Goal: Find specific page/section: Locate a particular part of the current website

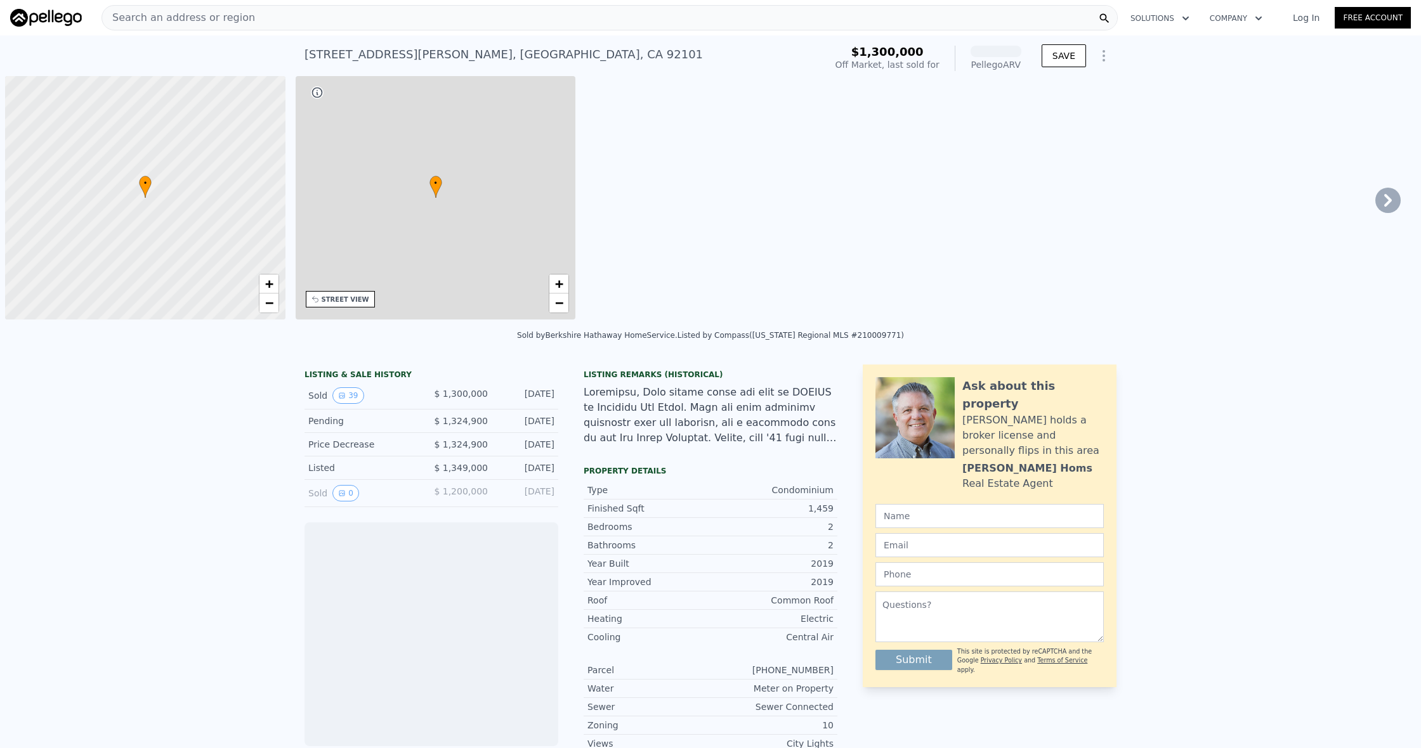
scroll to position [0, 5]
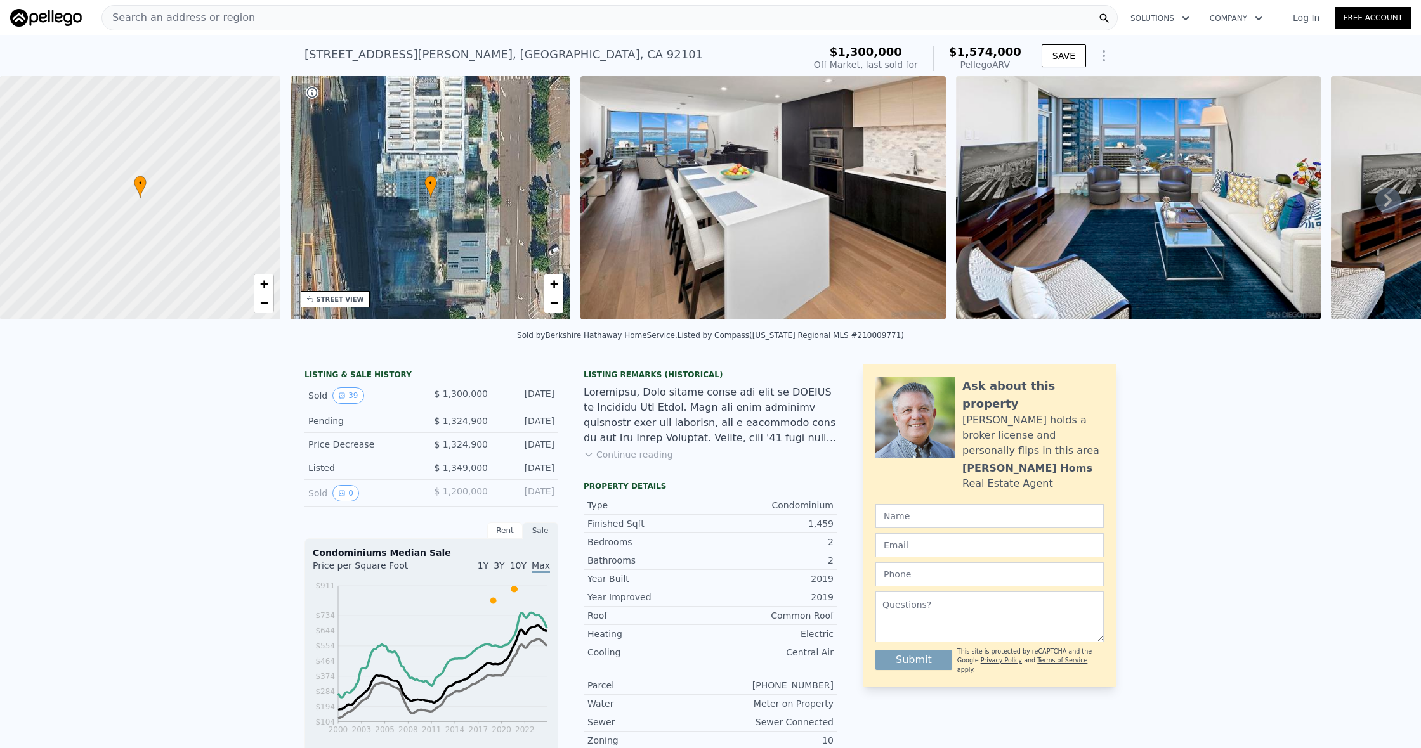
click at [772, 205] on img at bounding box center [762, 198] width 365 height 244
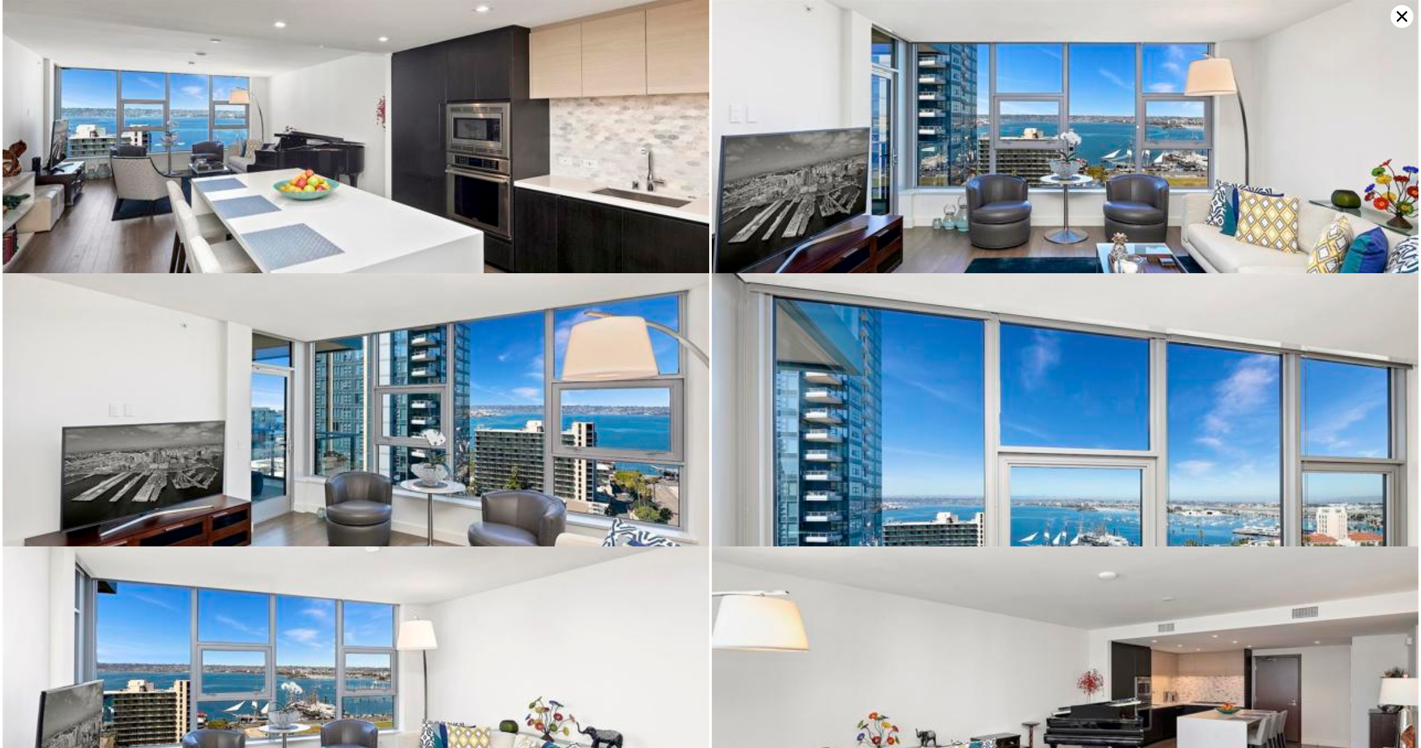
click at [241, 179] on img at bounding box center [356, 235] width 707 height 471
click at [304, 196] on img at bounding box center [356, 235] width 707 height 471
click at [415, 472] on img at bounding box center [356, 508] width 707 height 471
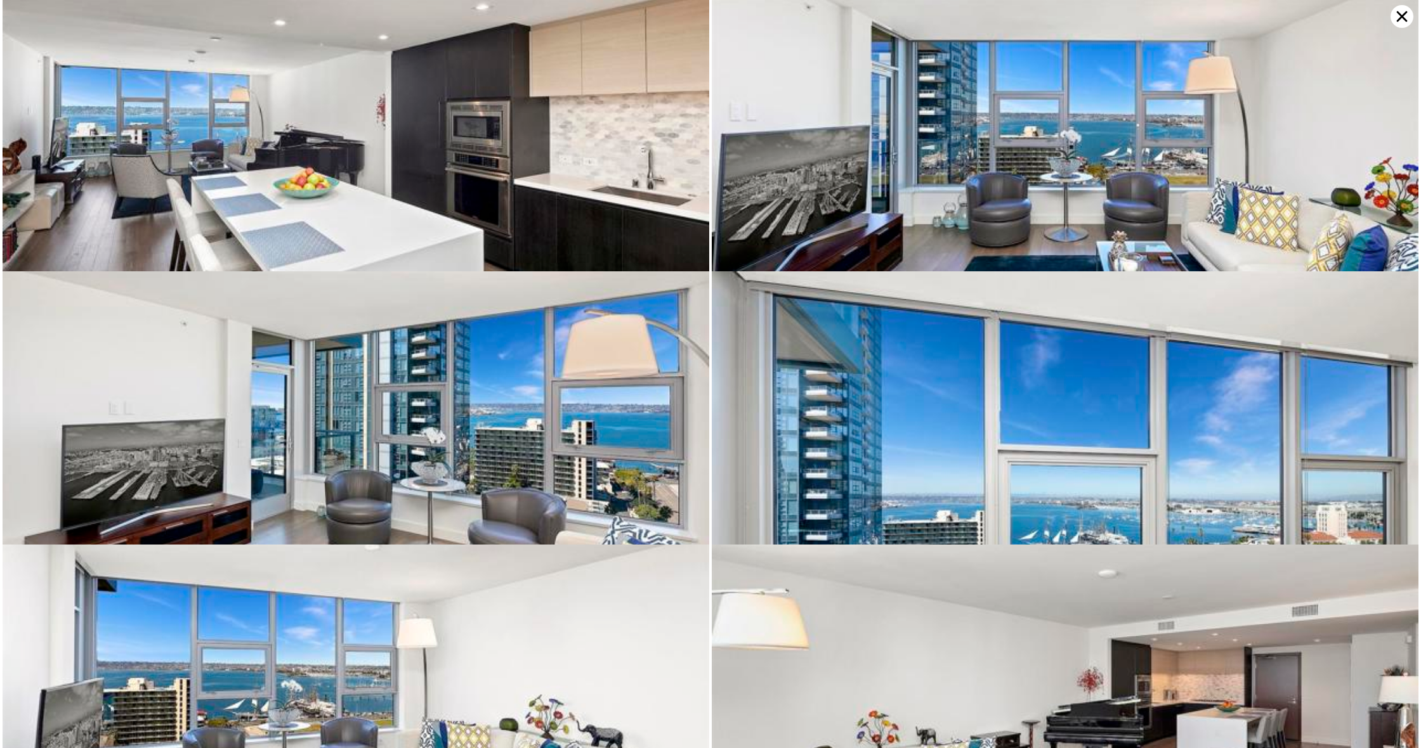
scroll to position [0, 0]
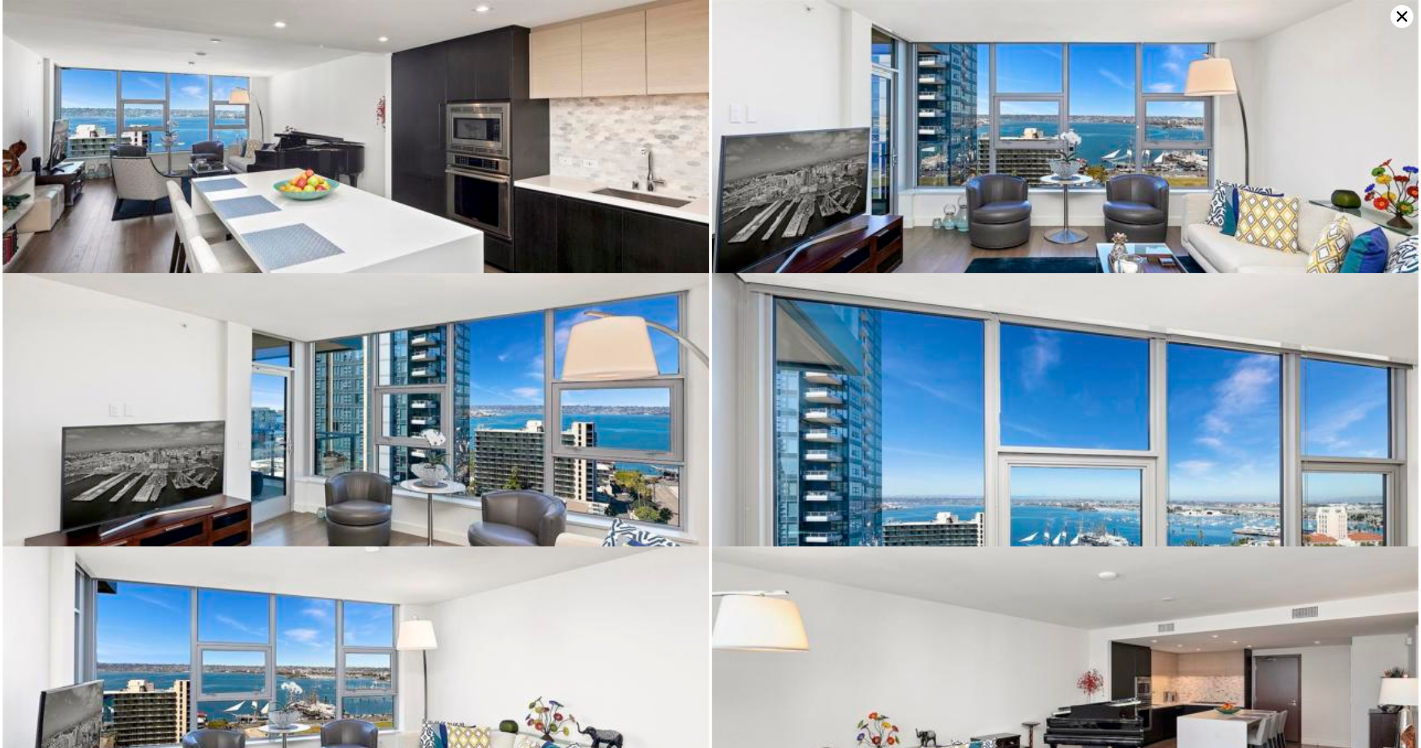
click at [998, 114] on img at bounding box center [1065, 235] width 707 height 471
click at [1000, 114] on img at bounding box center [1065, 235] width 707 height 471
drag, startPoint x: 558, startPoint y: 101, endPoint x: 695, endPoint y: 106, distance: 137.1
click at [559, 101] on img at bounding box center [356, 235] width 707 height 471
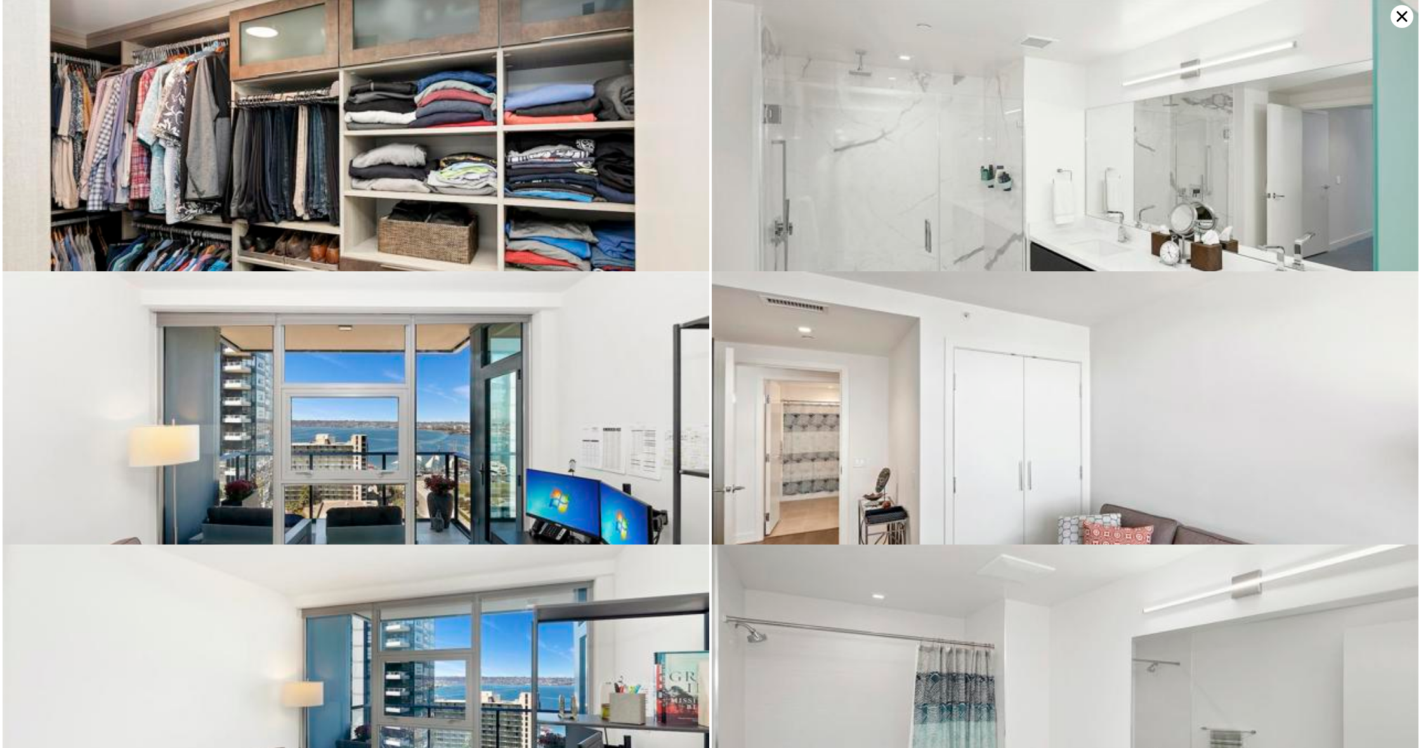
scroll to position [1640, 0]
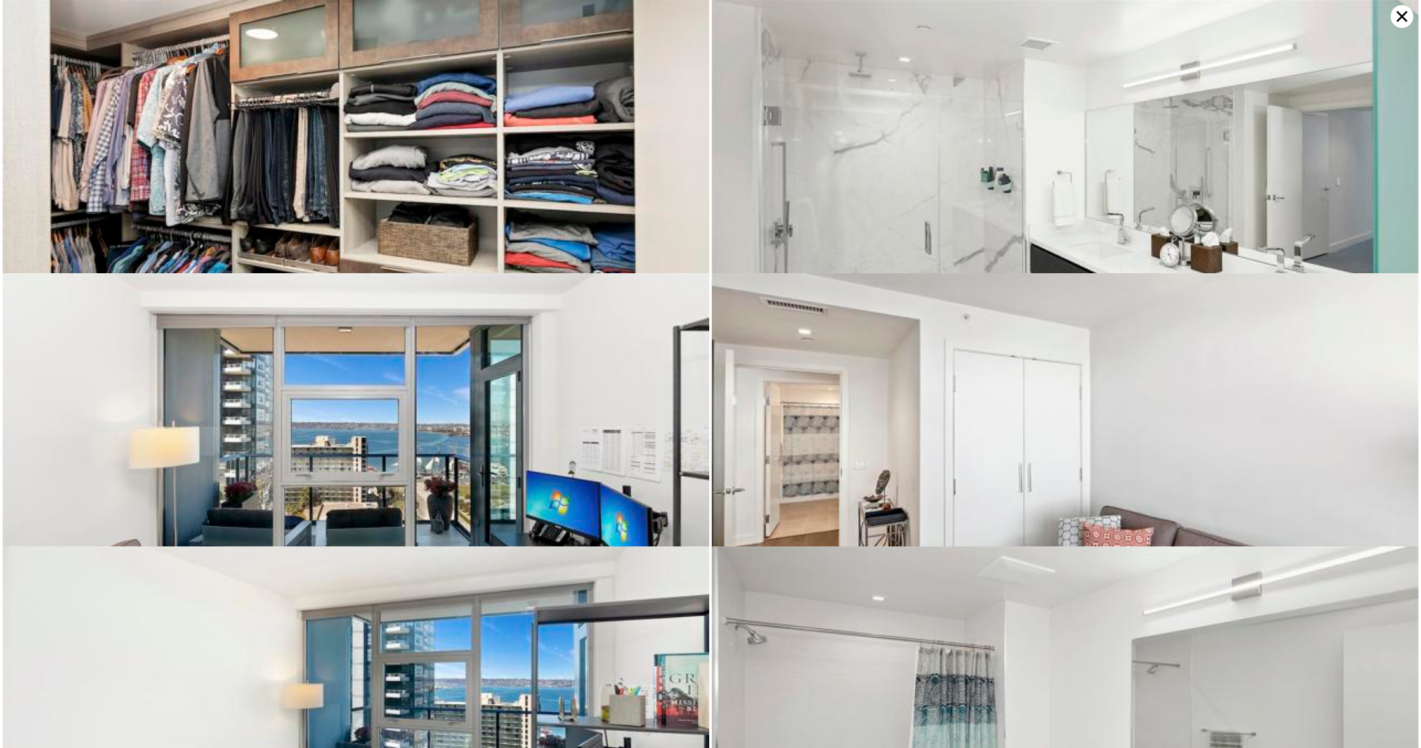
click at [429, 369] on img at bounding box center [356, 508] width 707 height 471
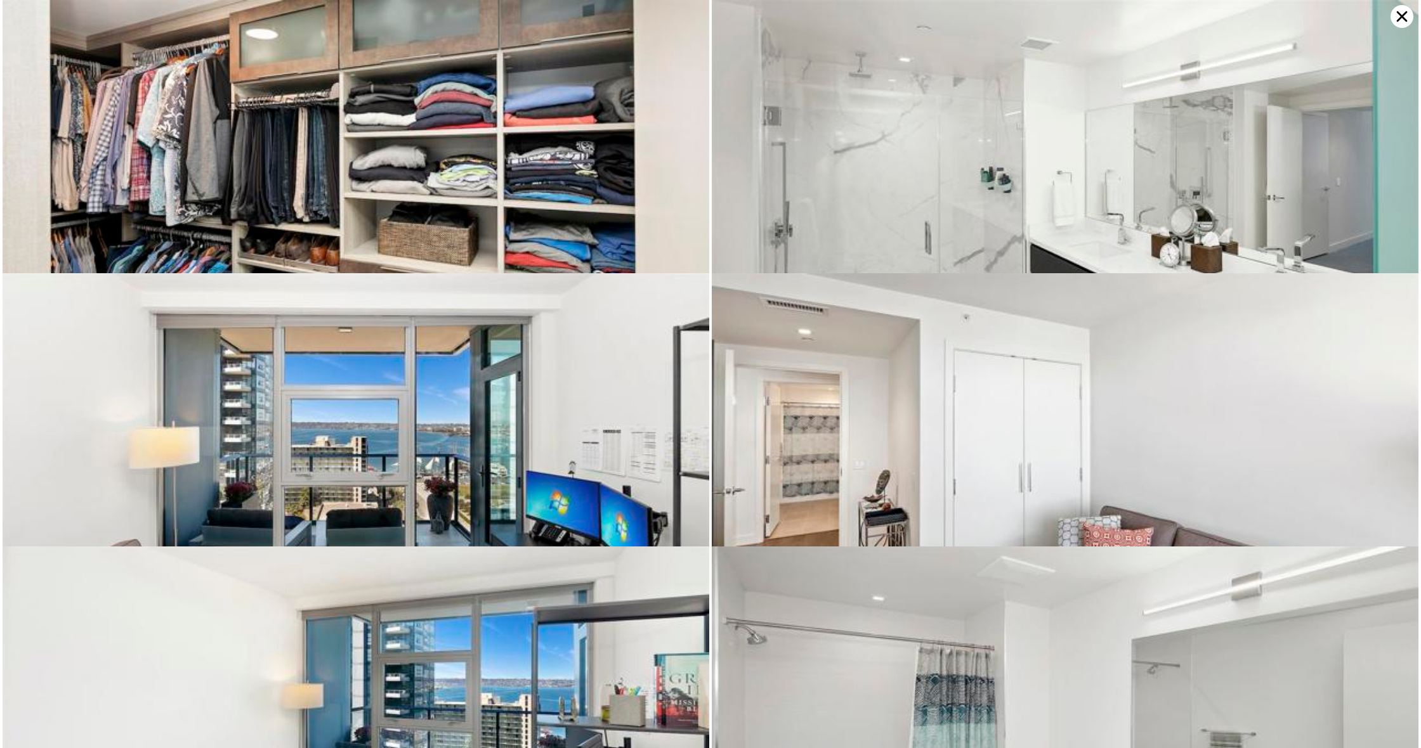
click at [429, 369] on img at bounding box center [356, 508] width 707 height 471
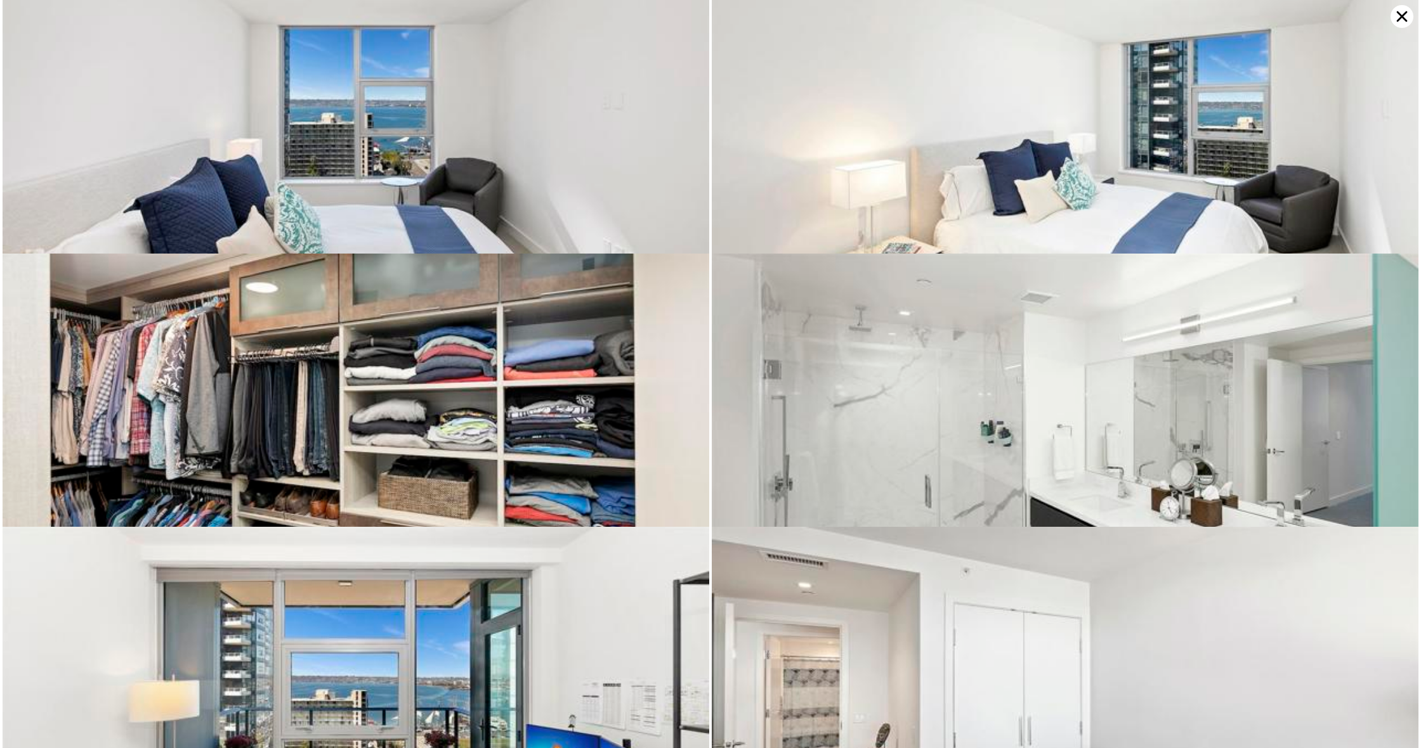
scroll to position [1367, 0]
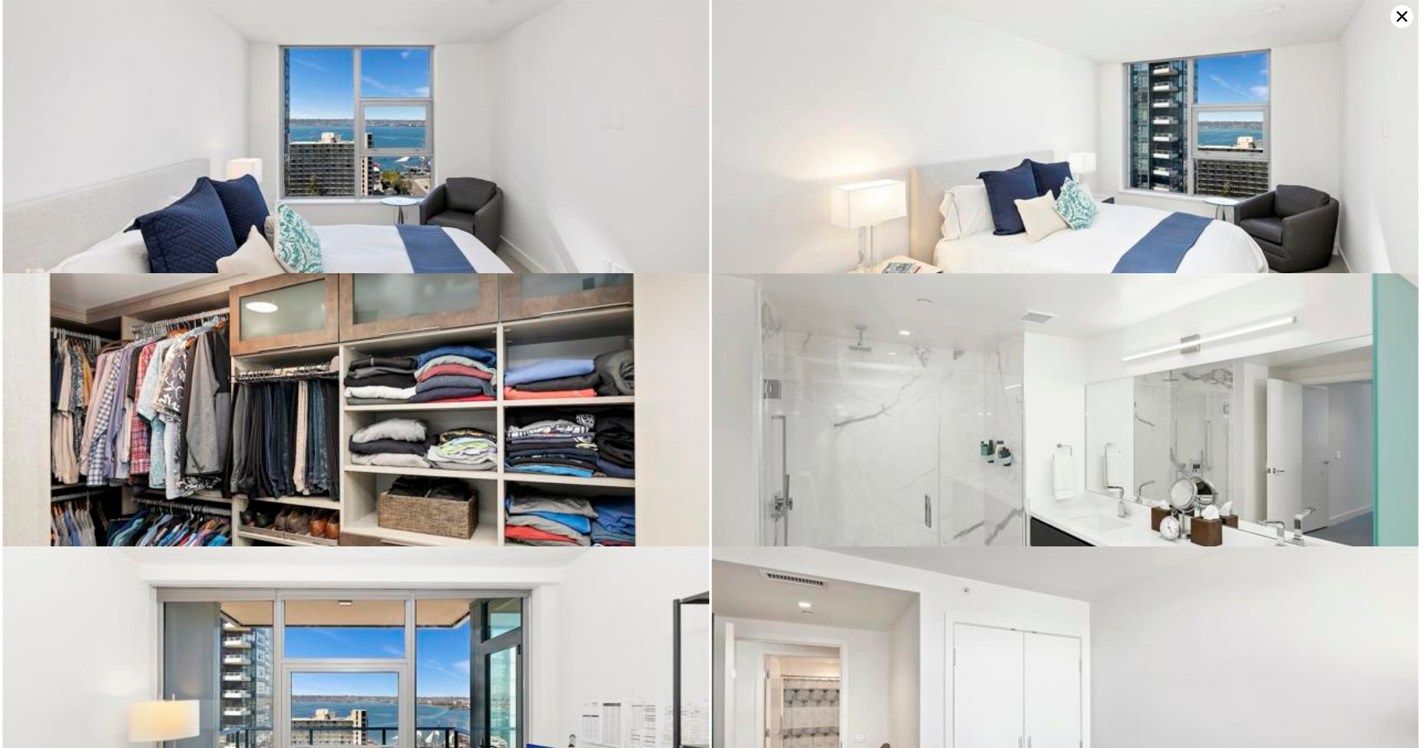
click at [285, 389] on img at bounding box center [356, 508] width 707 height 471
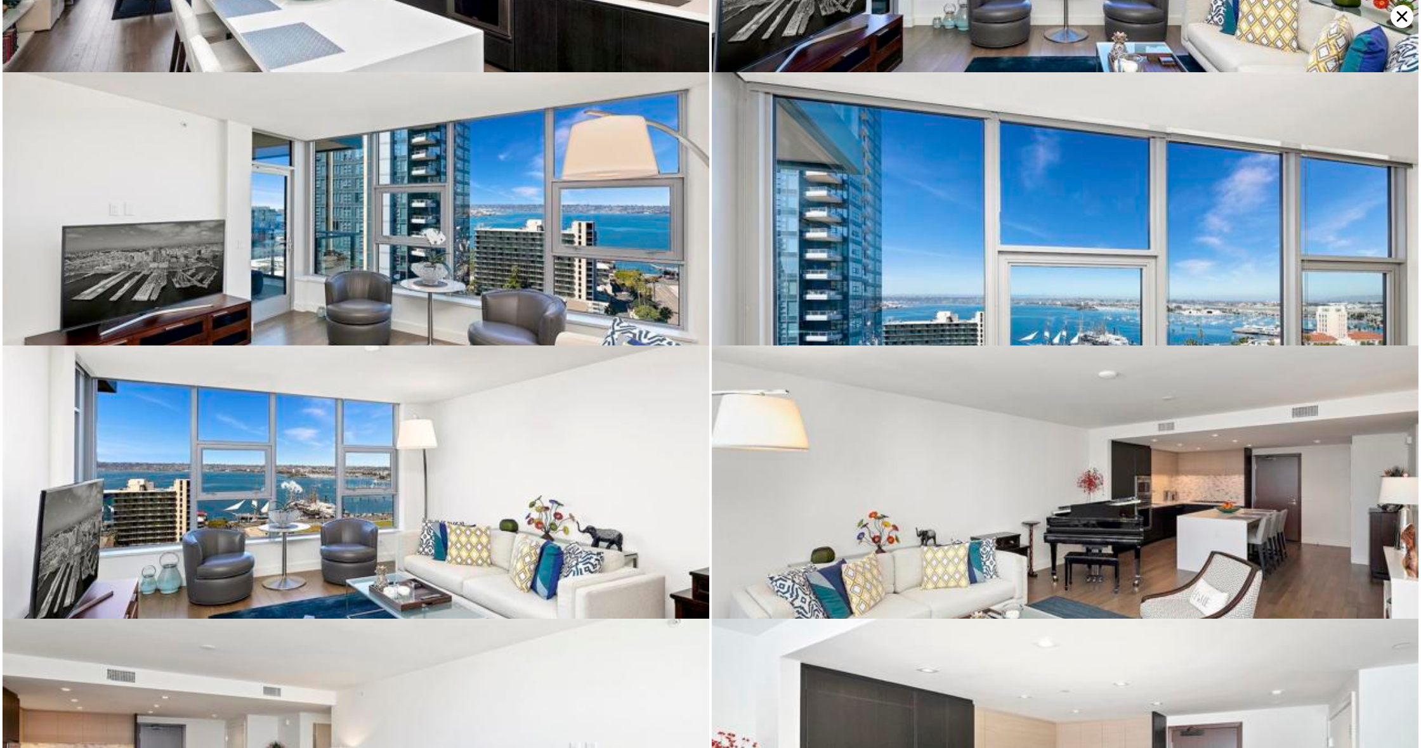
scroll to position [0, 0]
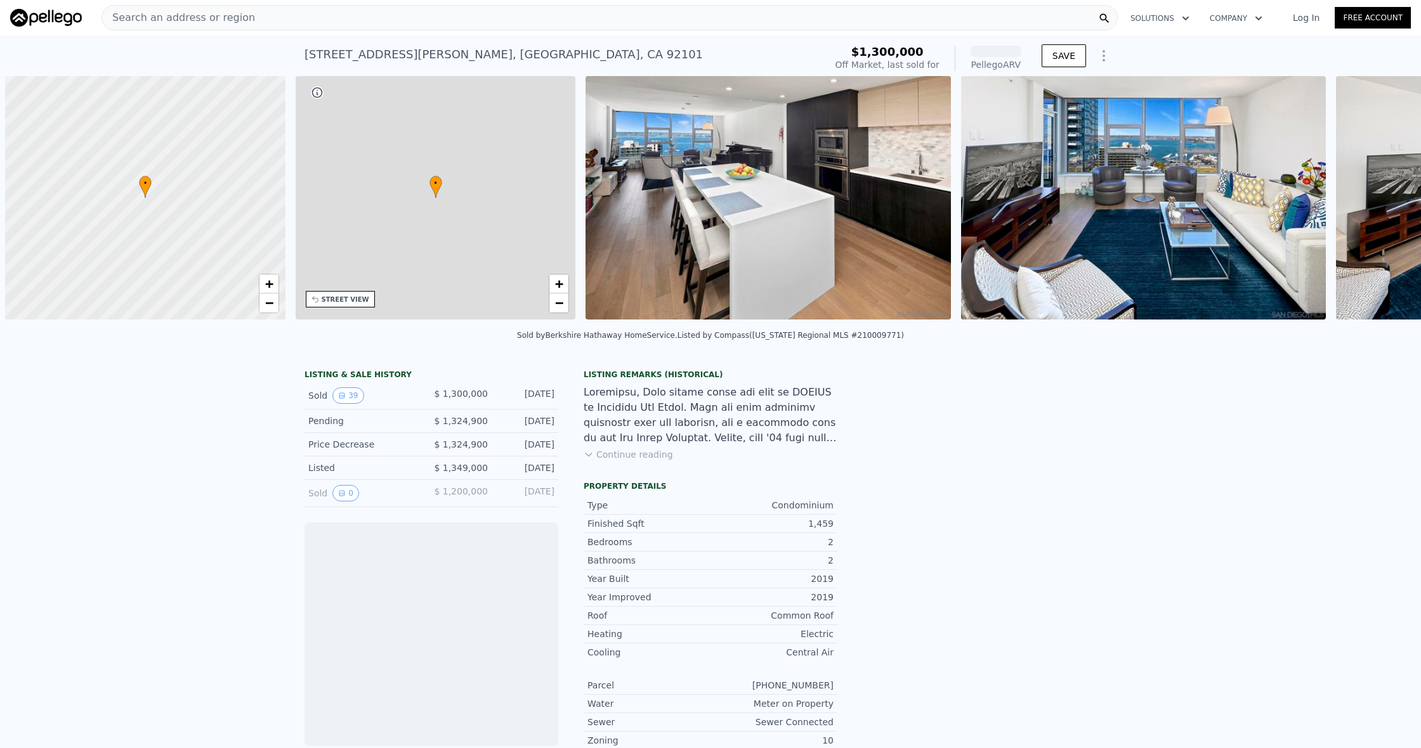
scroll to position [0, 5]
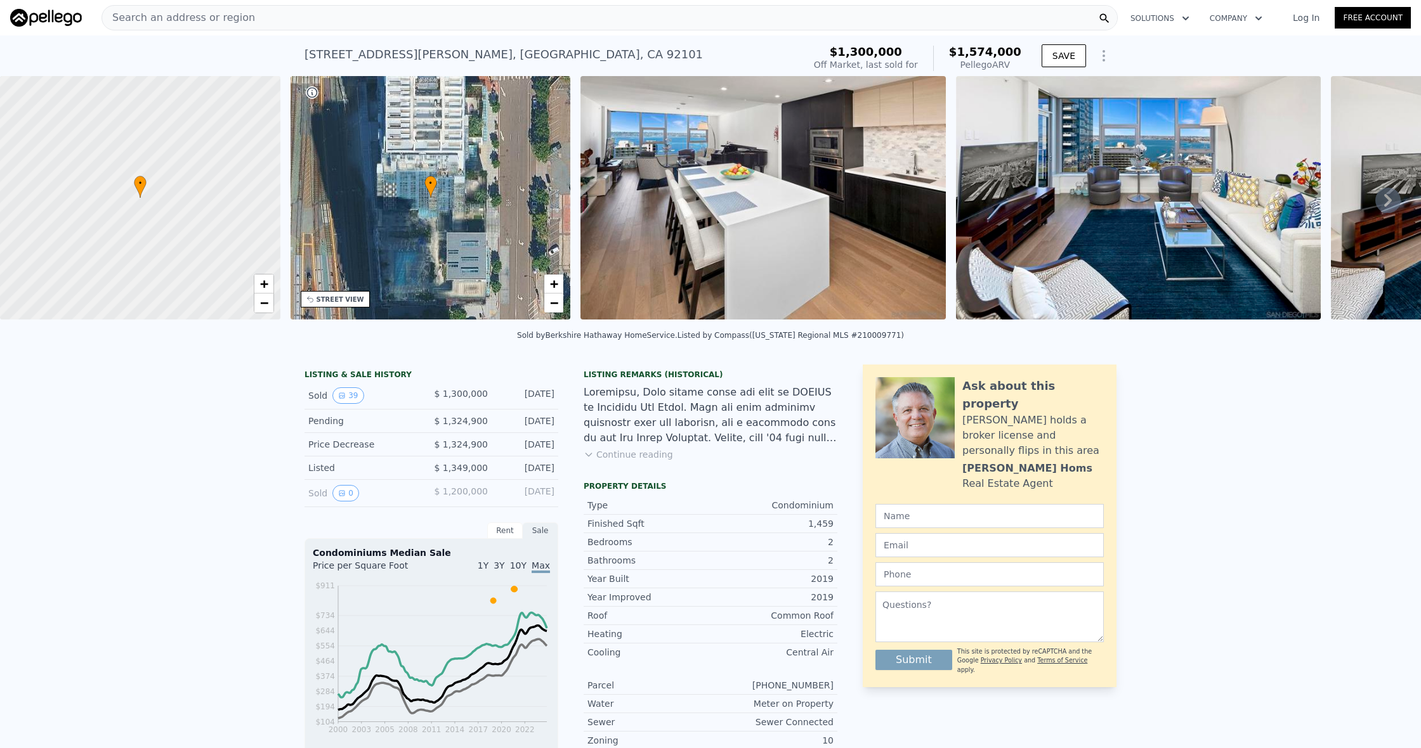
click at [710, 134] on img at bounding box center [762, 198] width 365 height 244
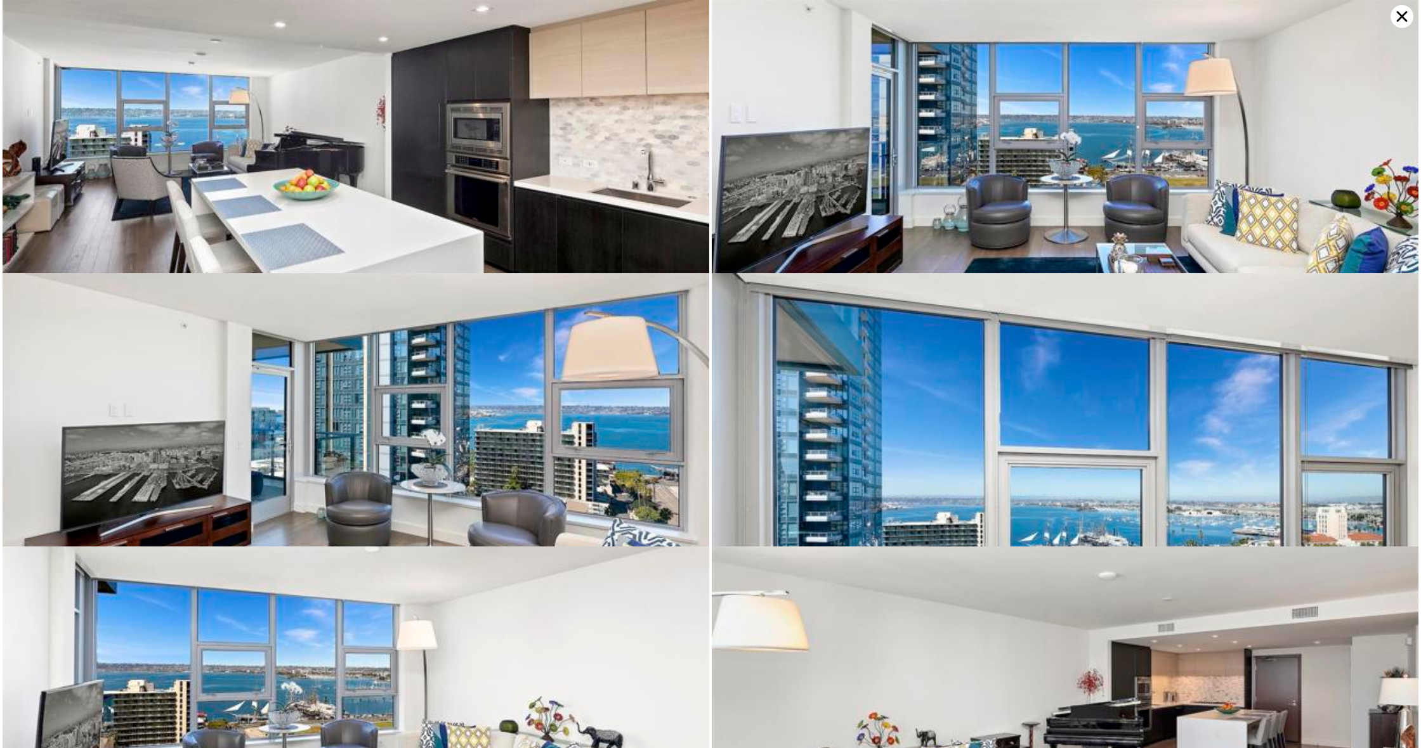
click at [508, 193] on img at bounding box center [356, 235] width 707 height 471
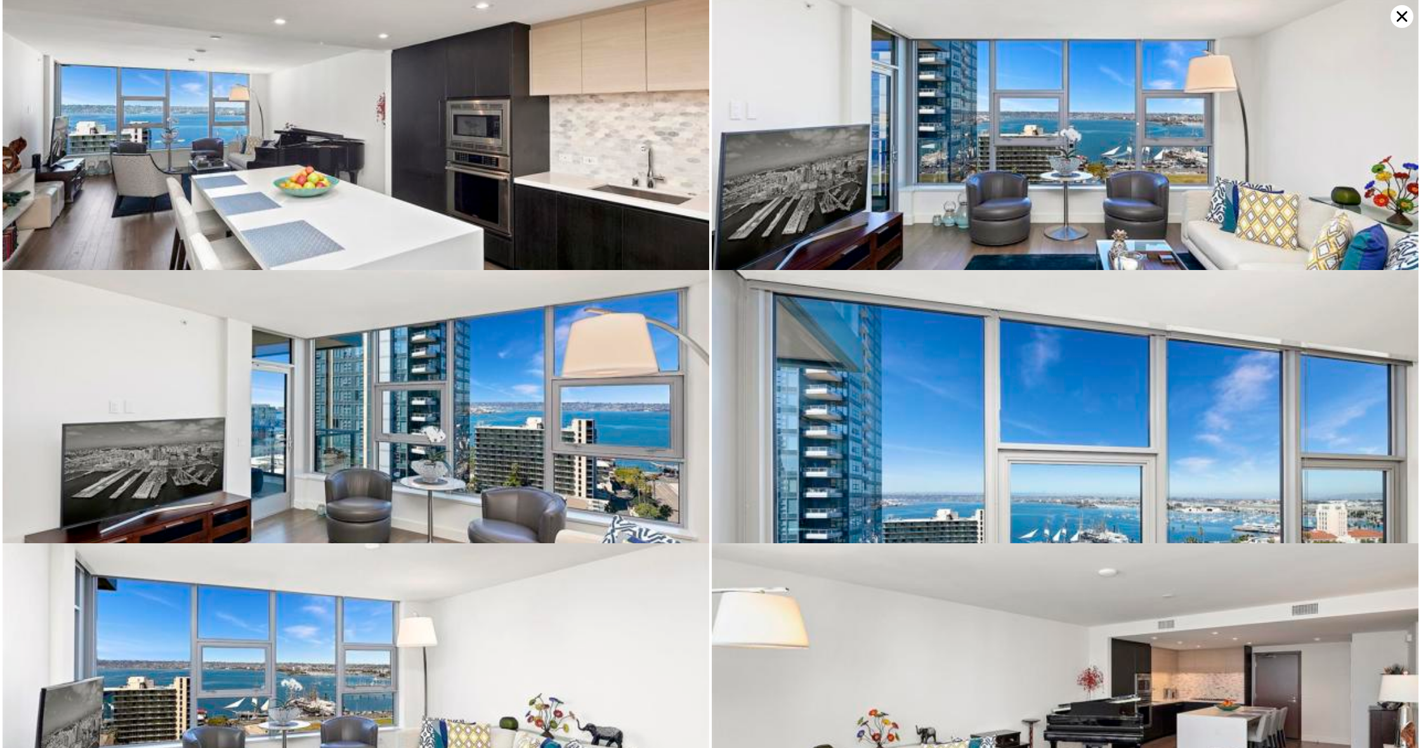
click at [325, 117] on img at bounding box center [356, 232] width 707 height 471
click at [1397, 16] on icon at bounding box center [1401, 16] width 23 height 23
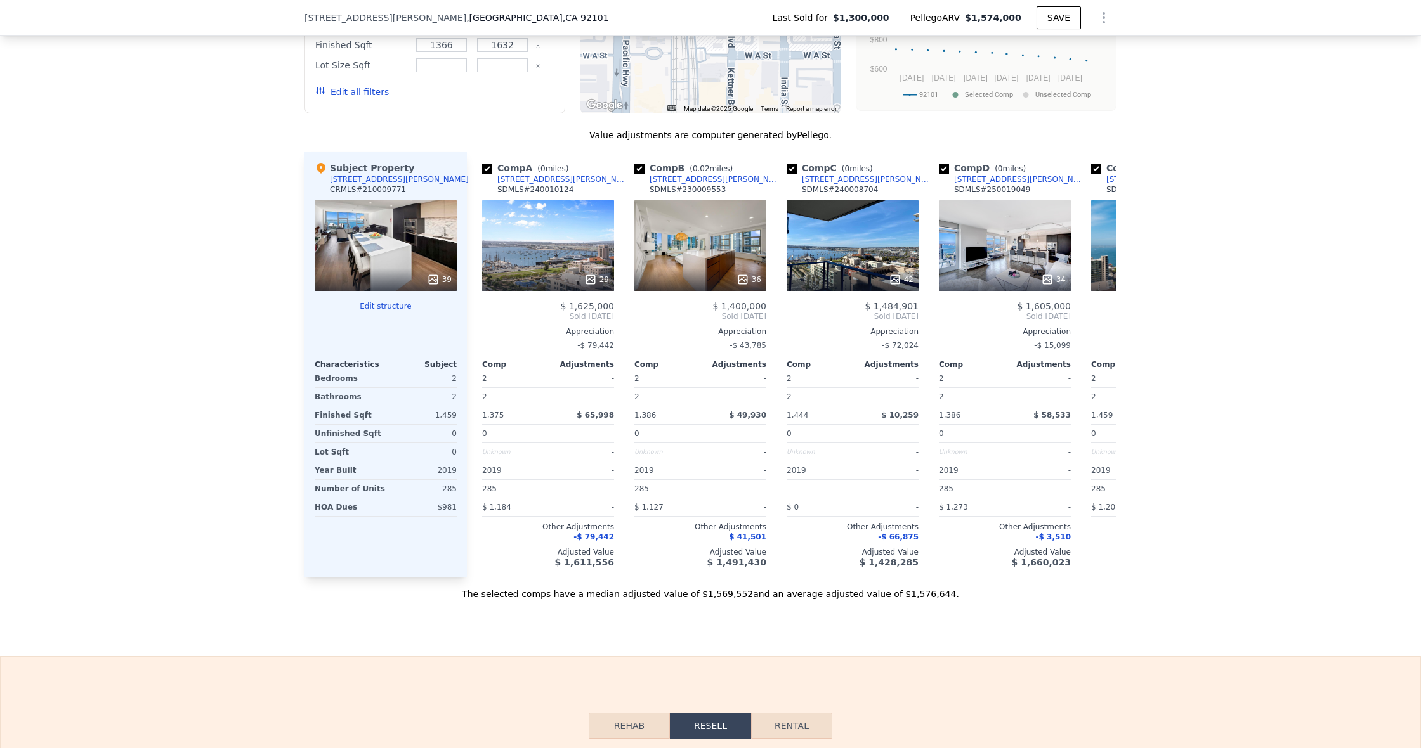
scroll to position [1261, 0]
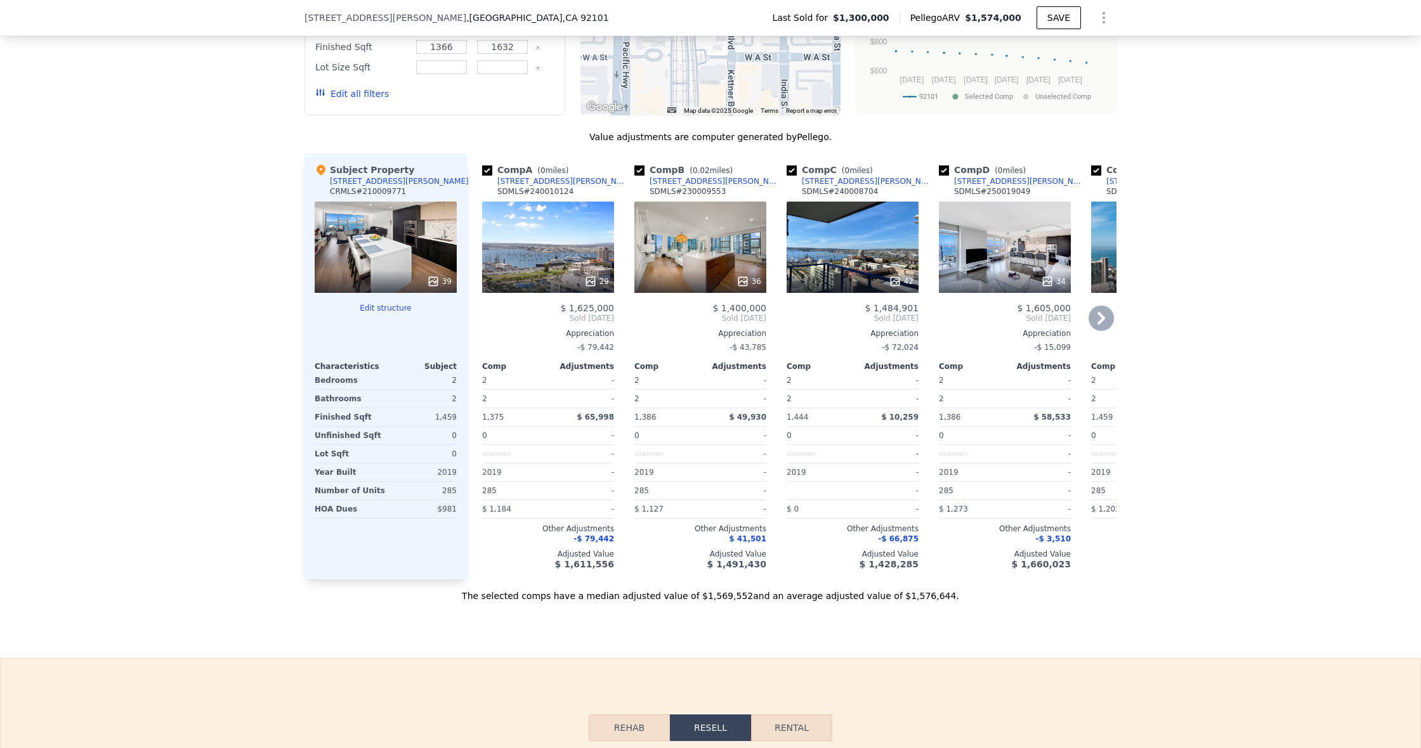
click at [1105, 330] on icon at bounding box center [1100, 318] width 25 height 25
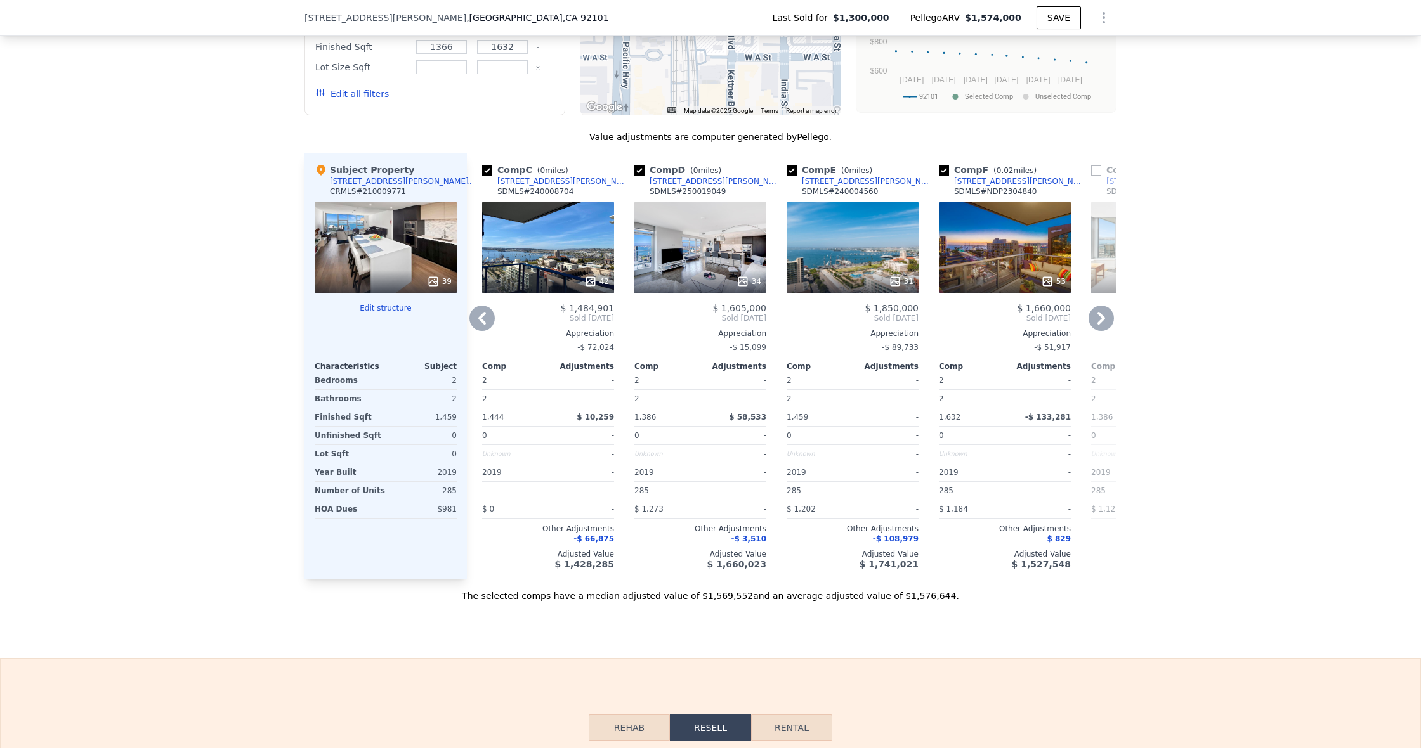
click at [1105, 330] on icon at bounding box center [1100, 318] width 25 height 25
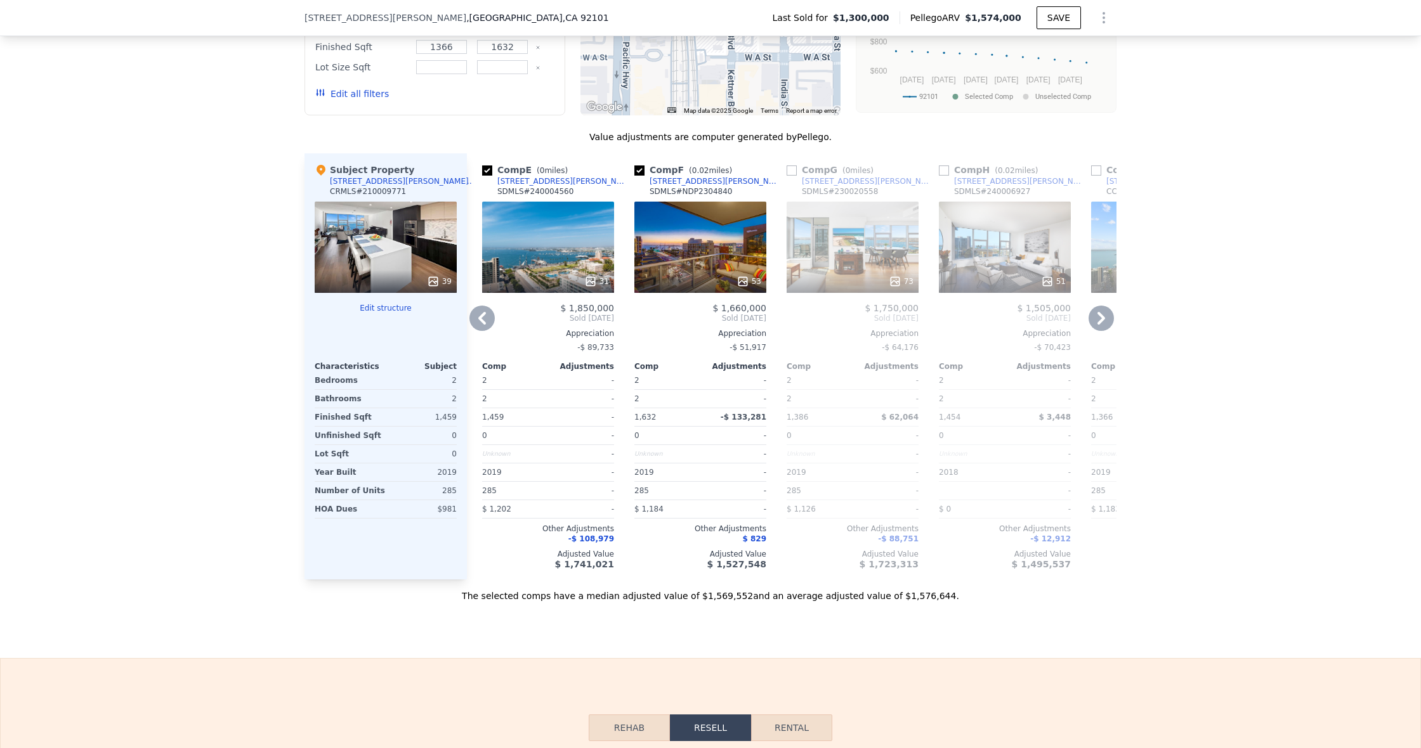
click at [473, 328] on icon at bounding box center [481, 318] width 25 height 25
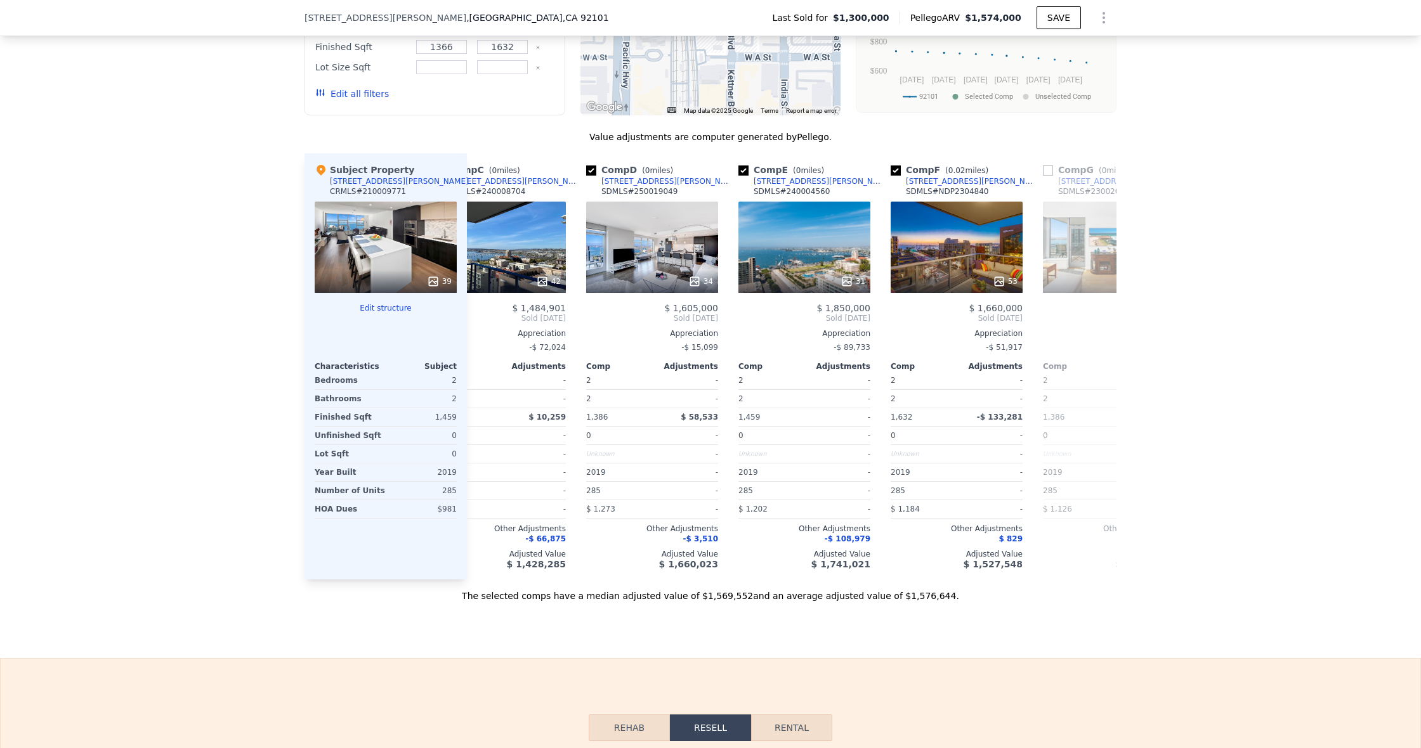
scroll to position [0, 304]
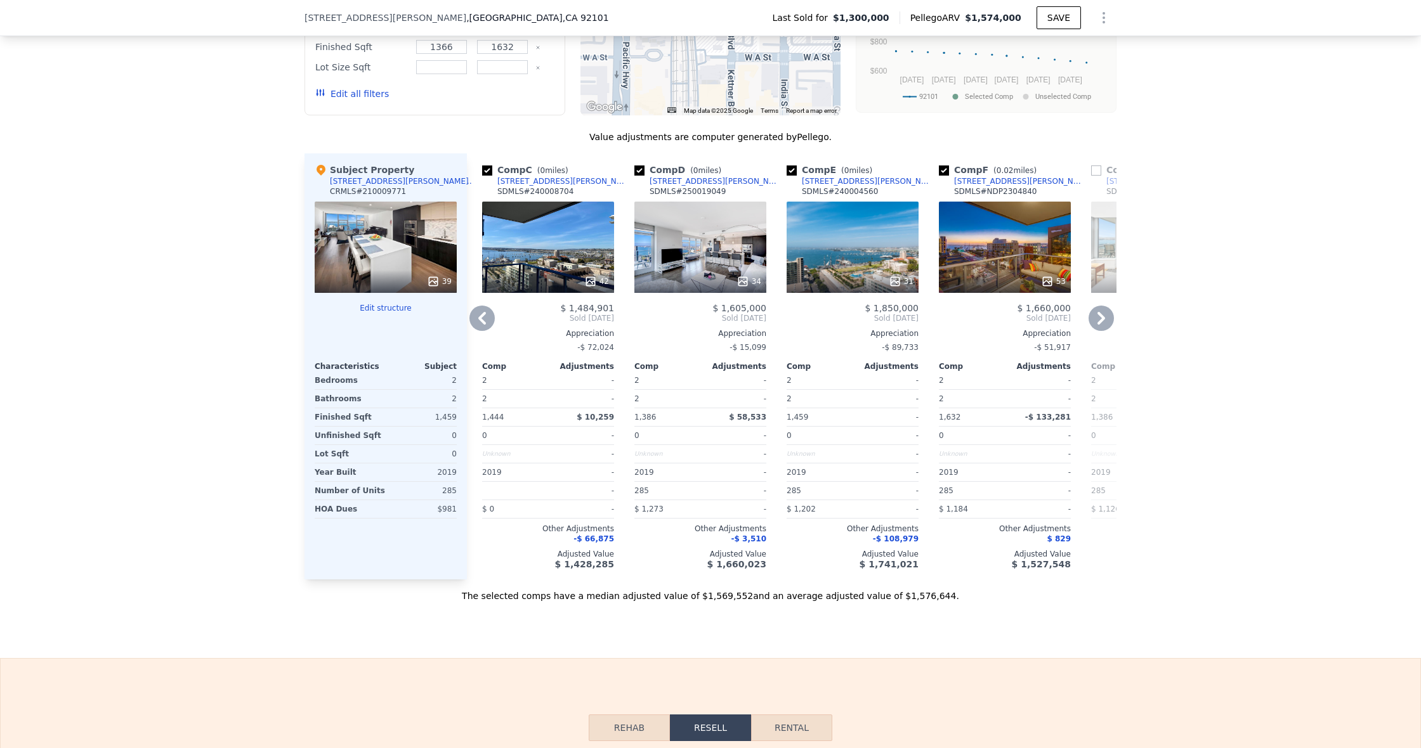
click at [473, 328] on icon at bounding box center [481, 318] width 25 height 25
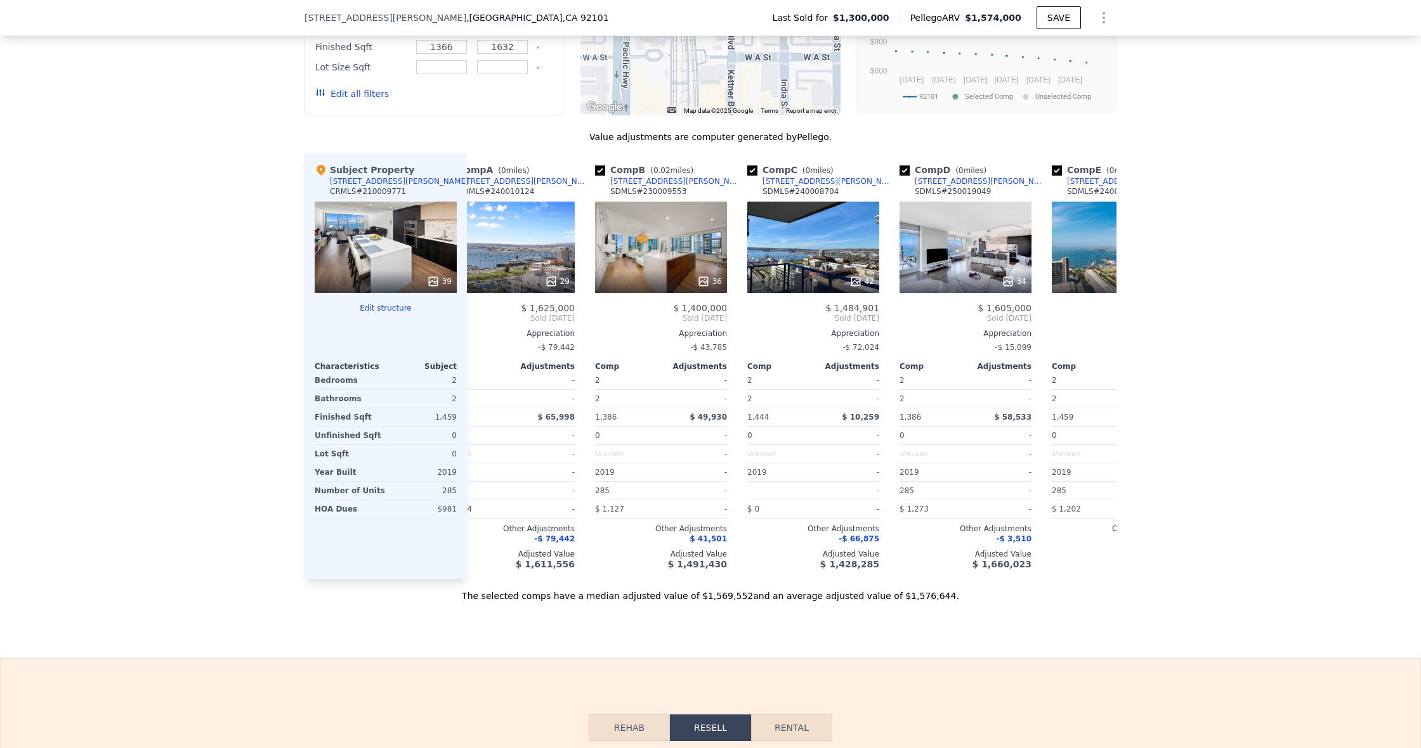
scroll to position [0, 0]
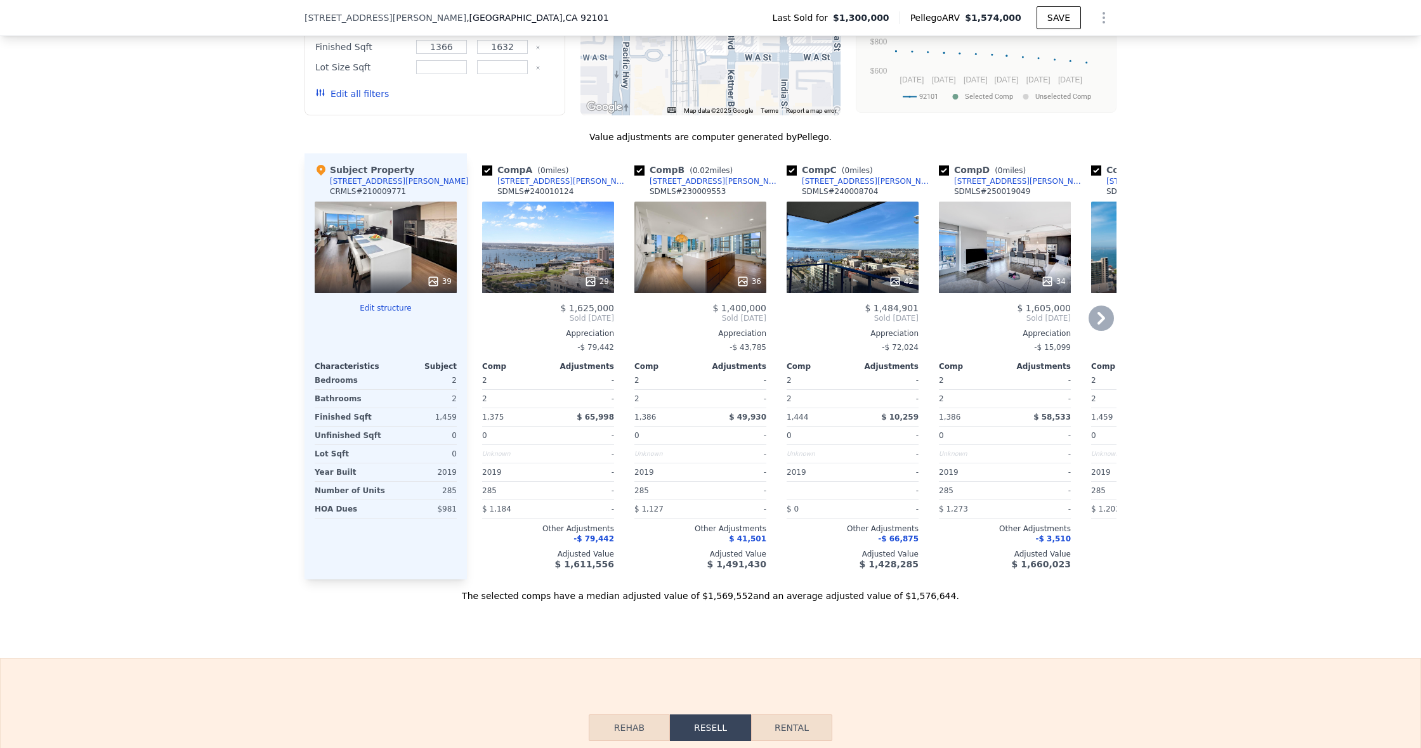
click at [1090, 325] on icon at bounding box center [1100, 318] width 25 height 25
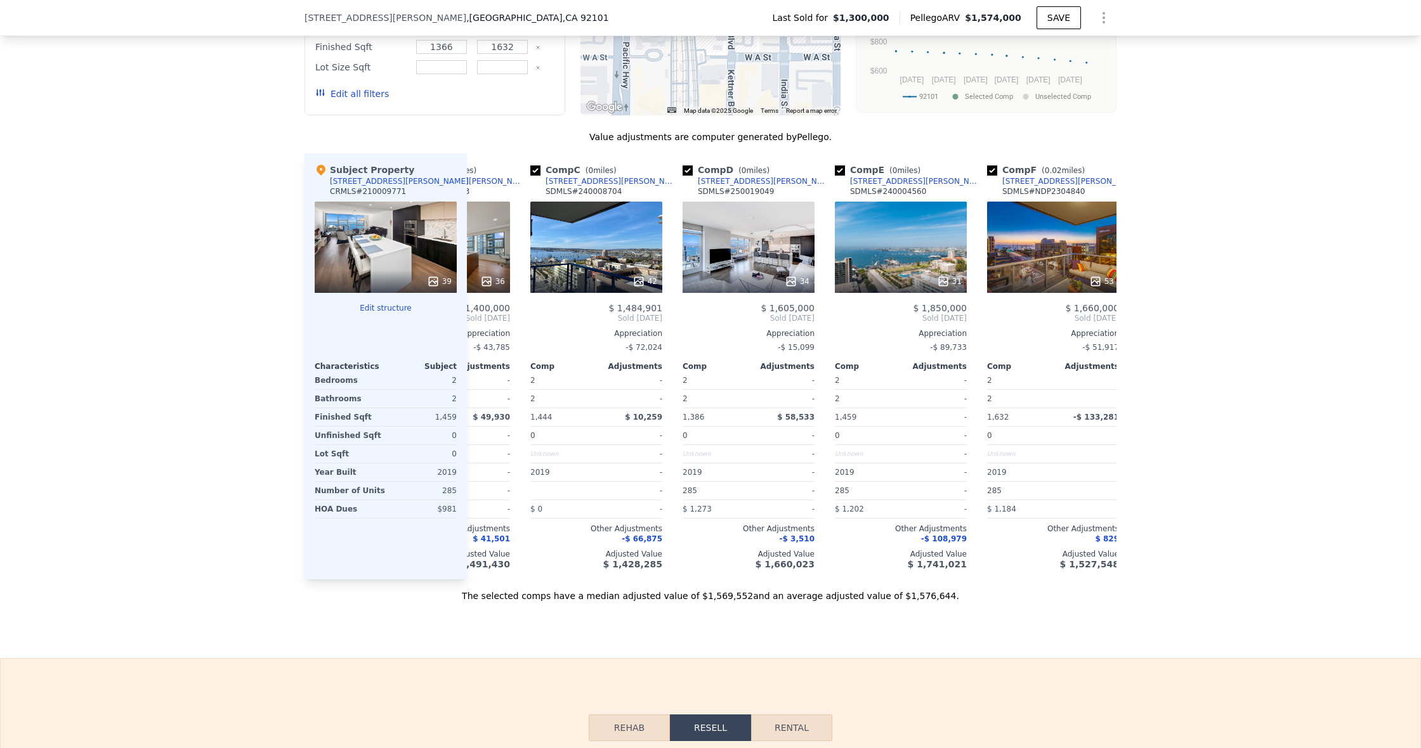
scroll to position [0, 304]
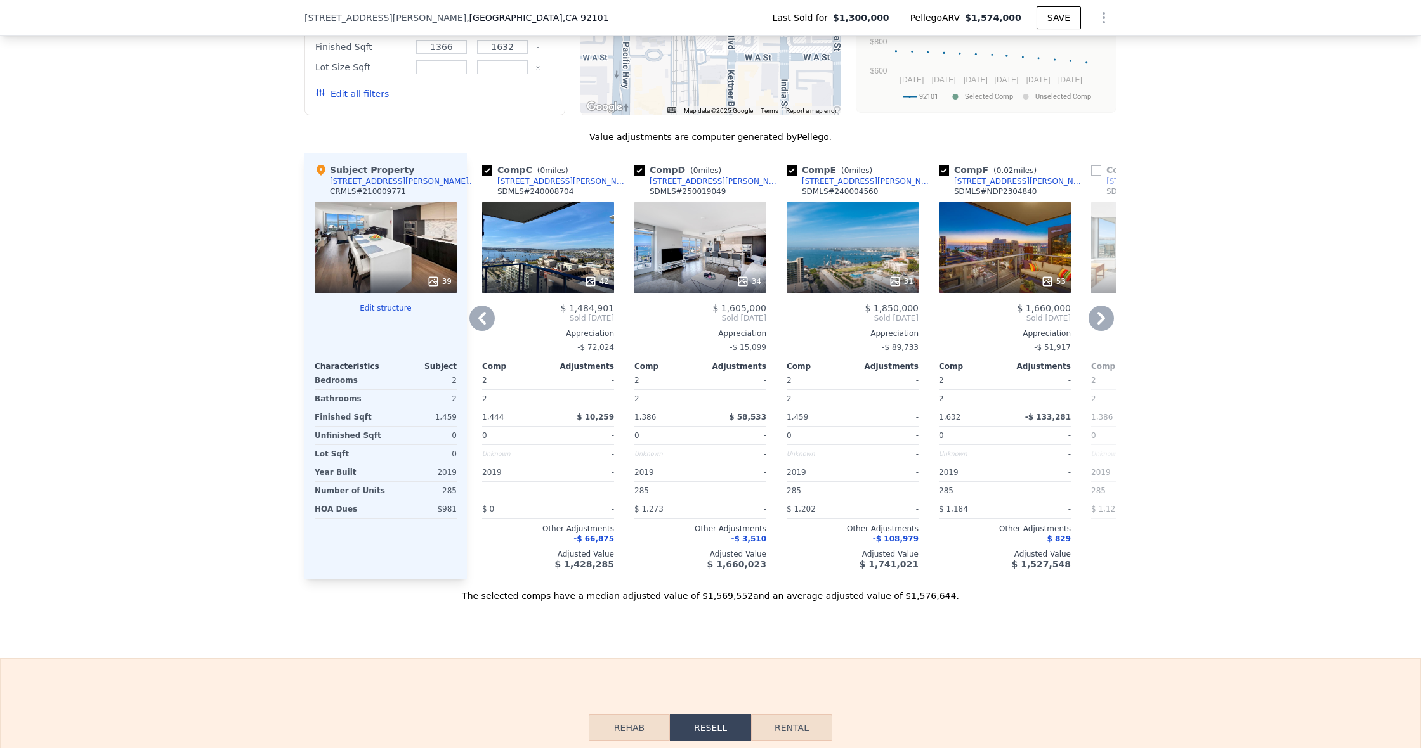
click at [881, 384] on div "-" at bounding box center [886, 381] width 63 height 18
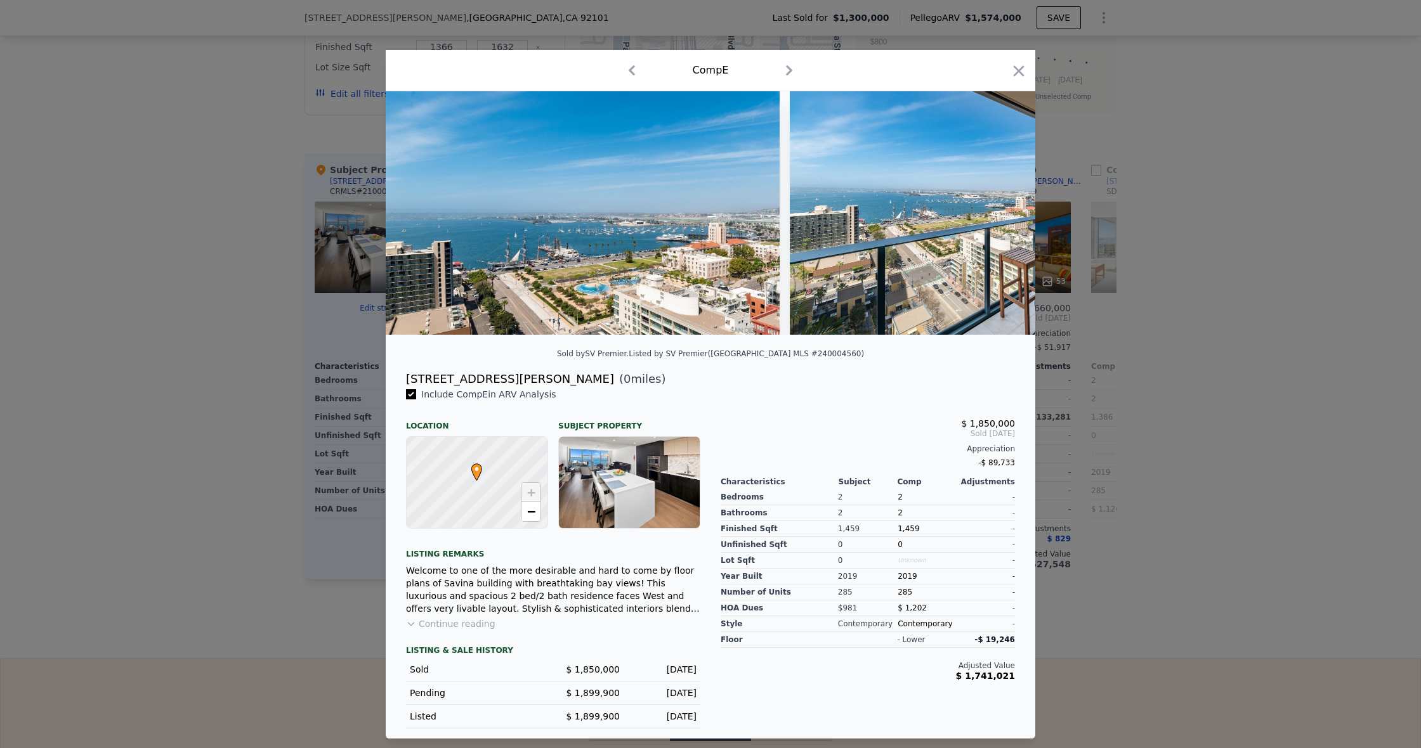
click at [1010, 75] on div at bounding box center [1019, 73] width 18 height 22
click at [1015, 67] on icon "button" at bounding box center [1019, 71] width 18 height 18
